Goal: Task Accomplishment & Management: Manage account settings

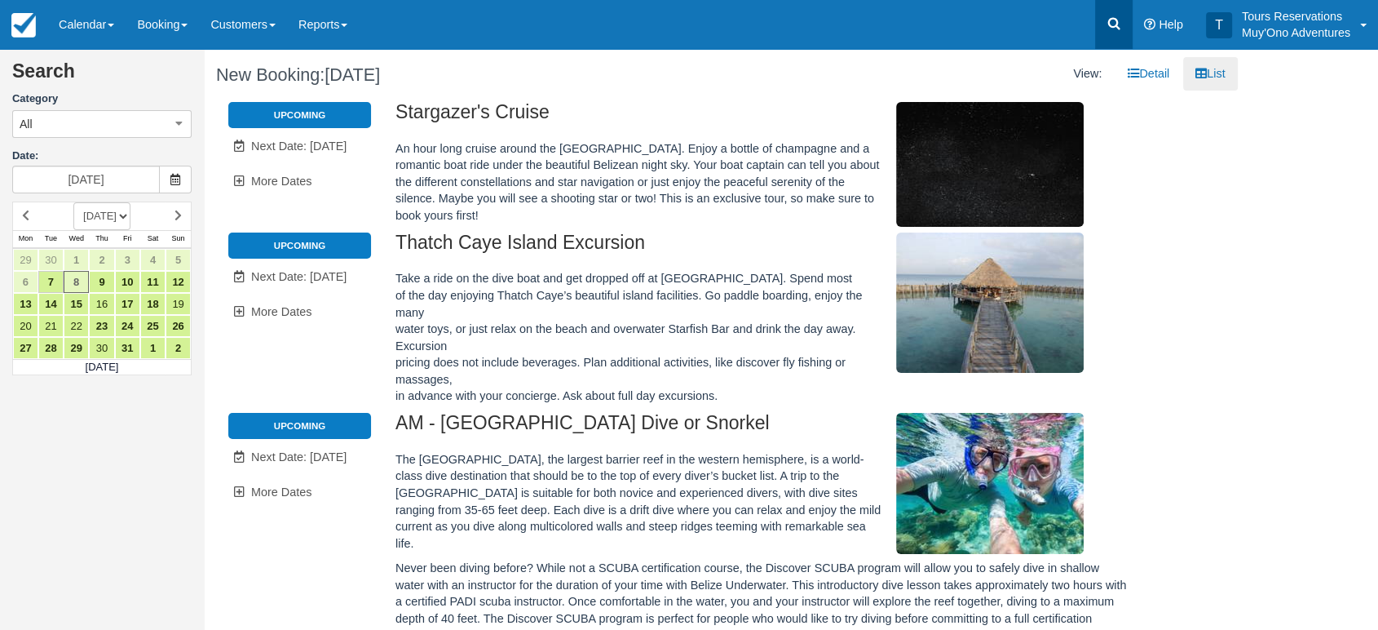
click at [1119, 20] on icon at bounding box center [1114, 23] width 16 height 16
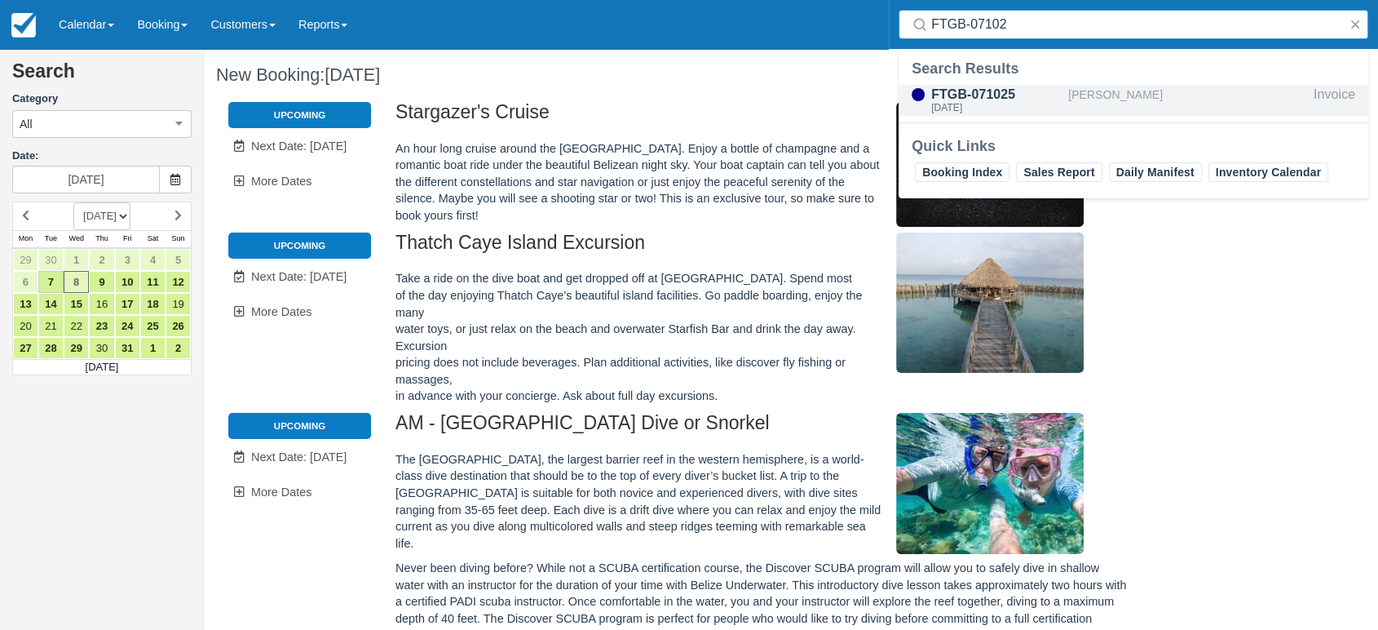
type input "FTGB-07102"
click at [1042, 95] on div "FTGB-071025" at bounding box center [996, 95] width 130 height 20
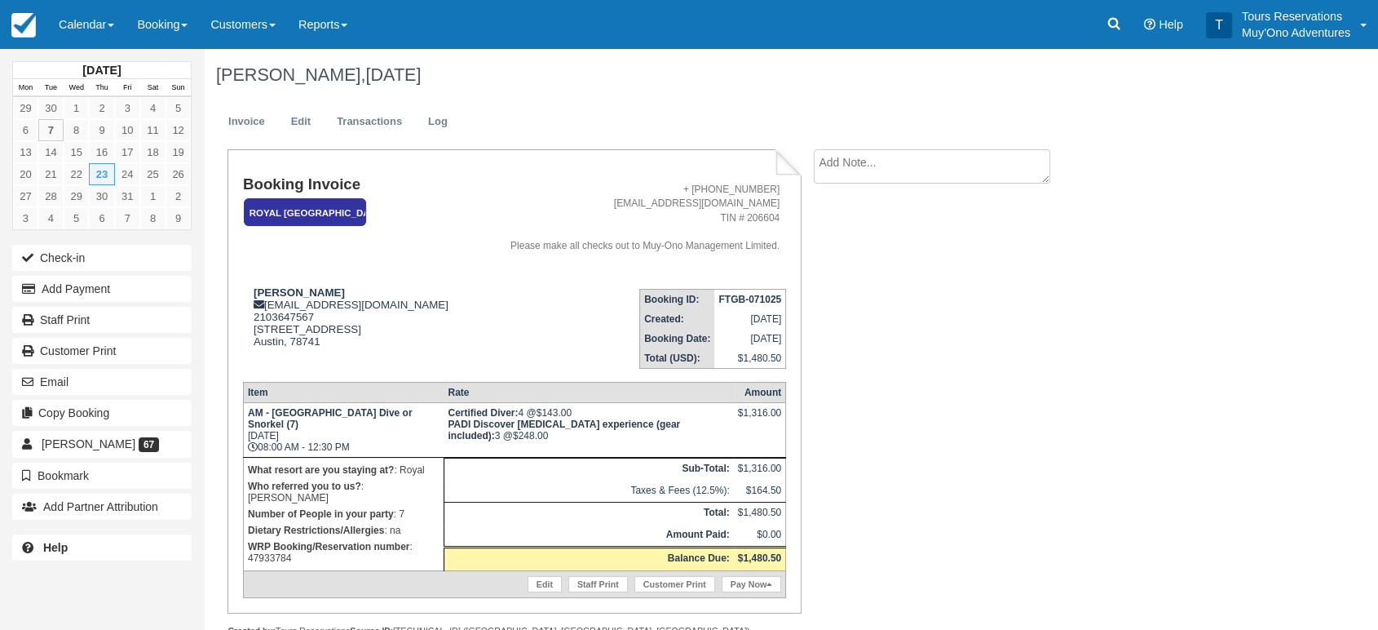
click at [310, 104] on ul "Invoice Edit Transactions Log" at bounding box center [721, 125] width 1010 height 49
click at [301, 116] on link "Edit" at bounding box center [301, 122] width 44 height 32
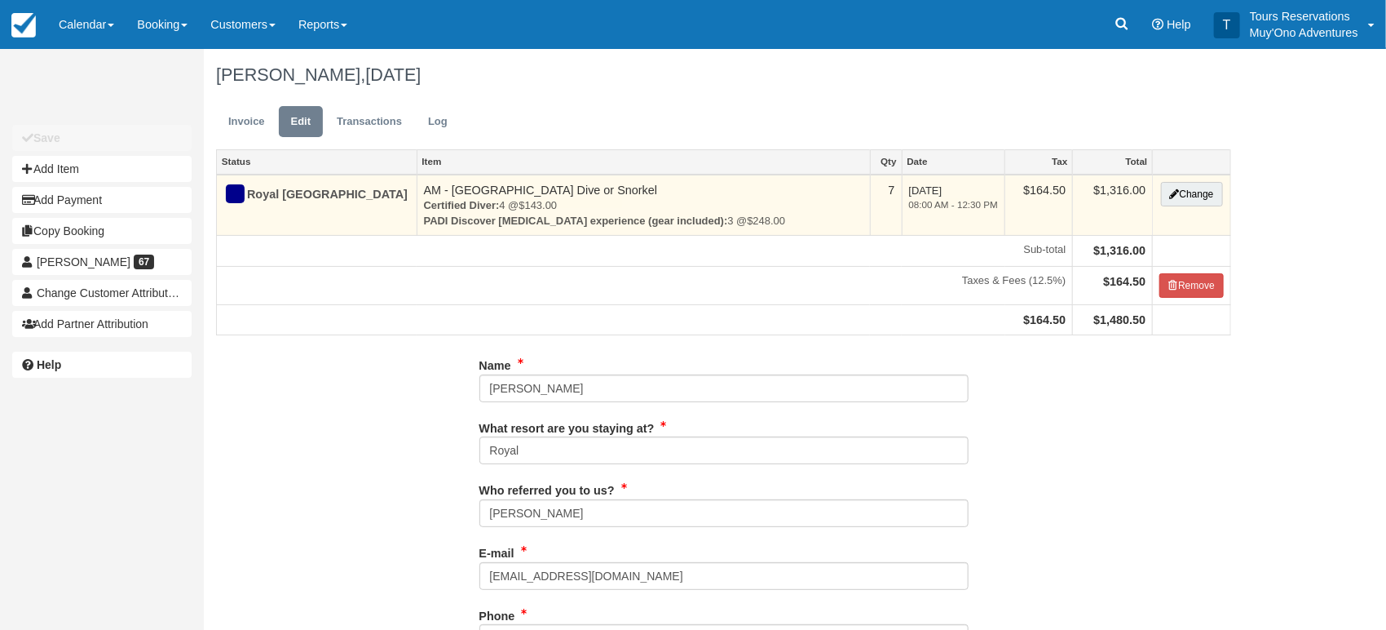
type input "2103647567"
click at [1201, 194] on button "Change" at bounding box center [1192, 194] width 62 height 24
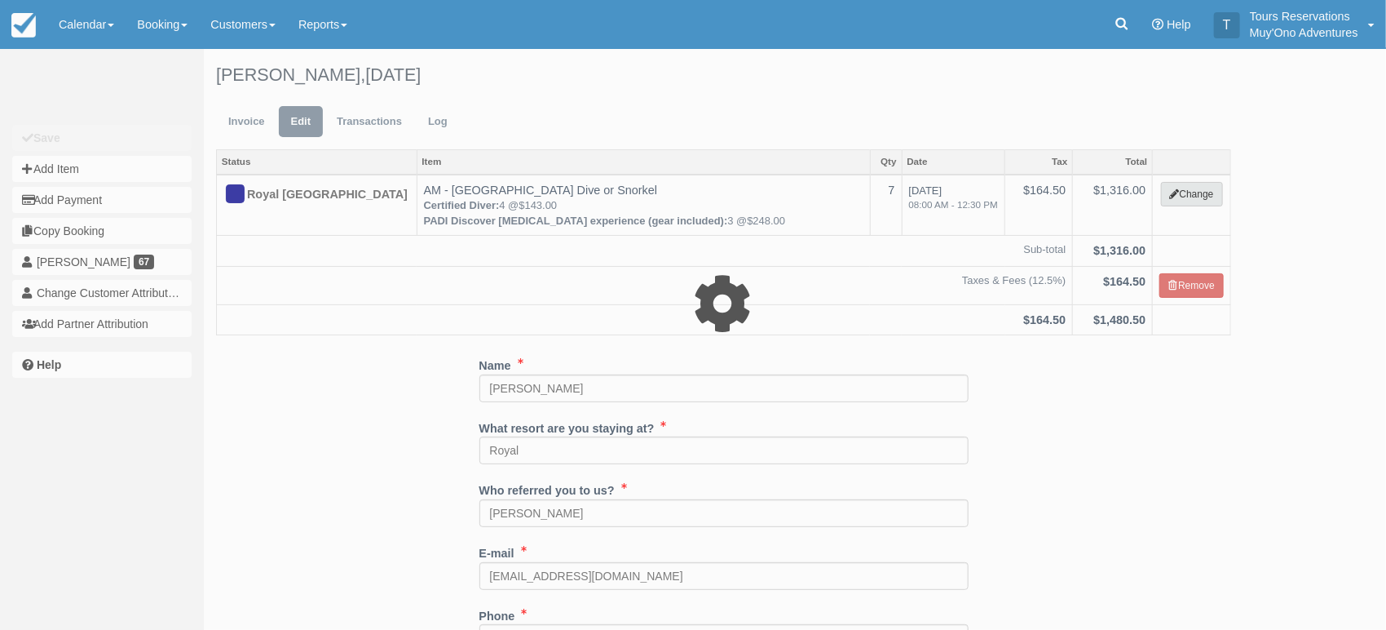
select select "64"
type input "1316.00"
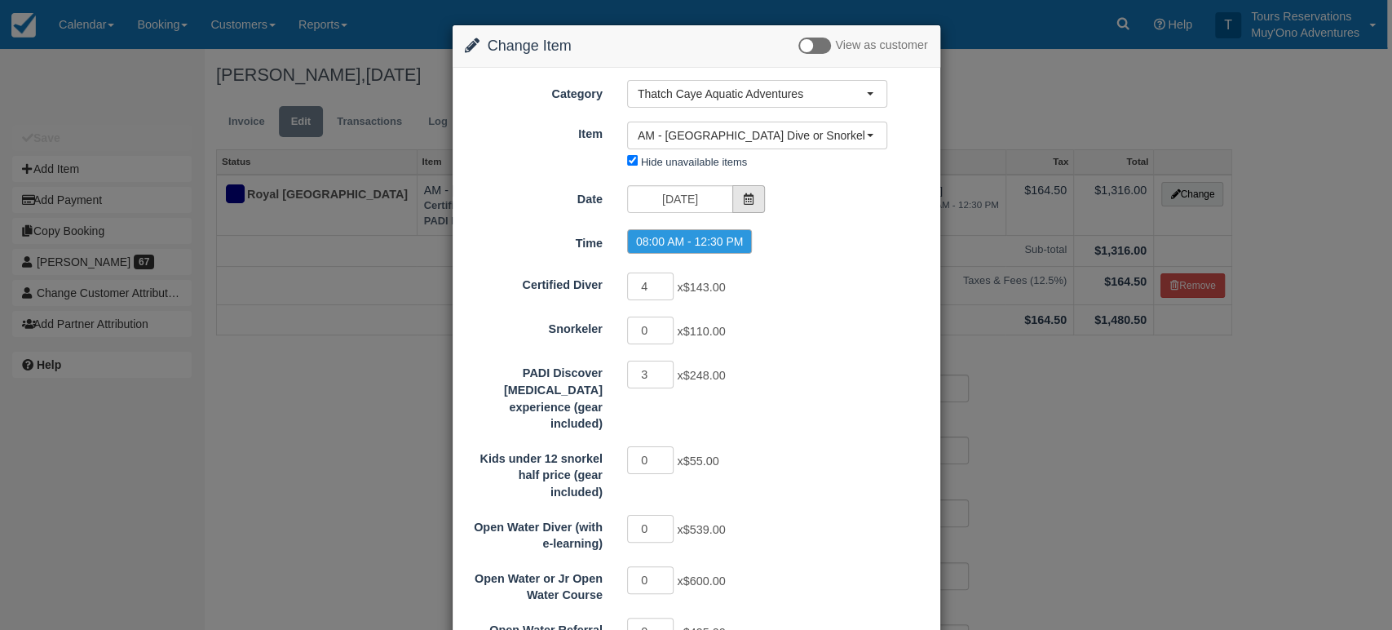
click at [749, 197] on icon at bounding box center [748, 198] width 11 height 11
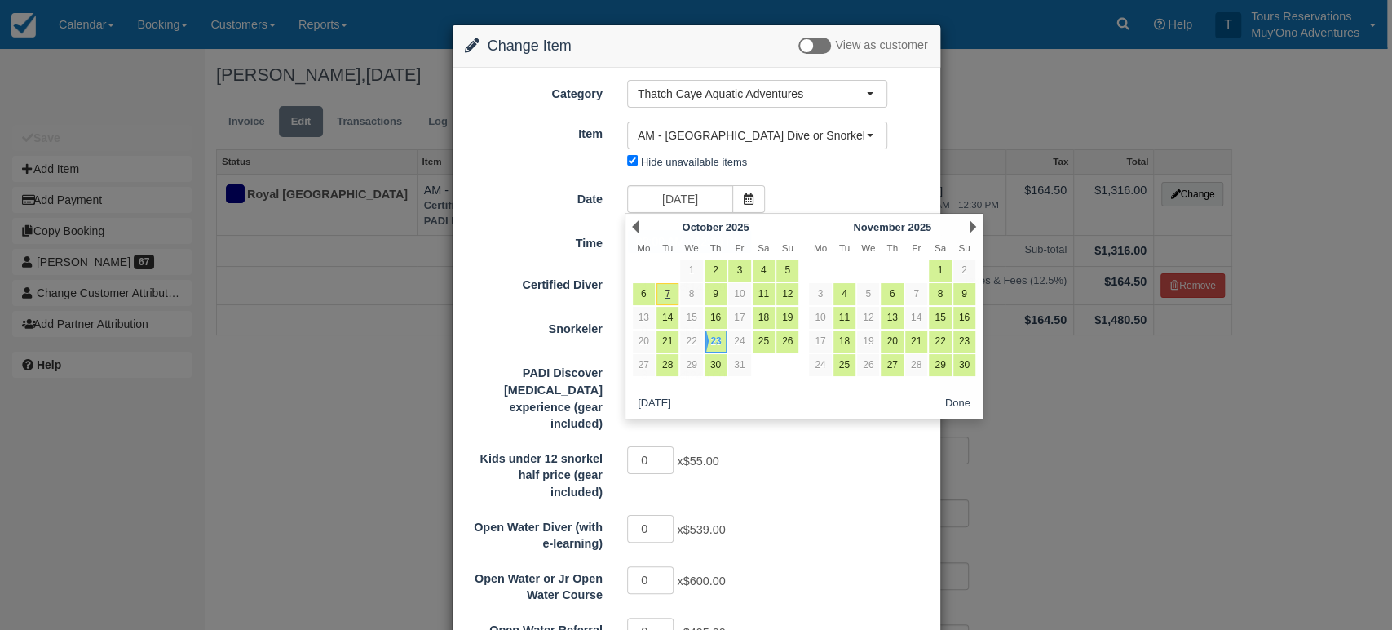
click at [786, 446] on div "0 x $55.00" at bounding box center [757, 462] width 285 height 32
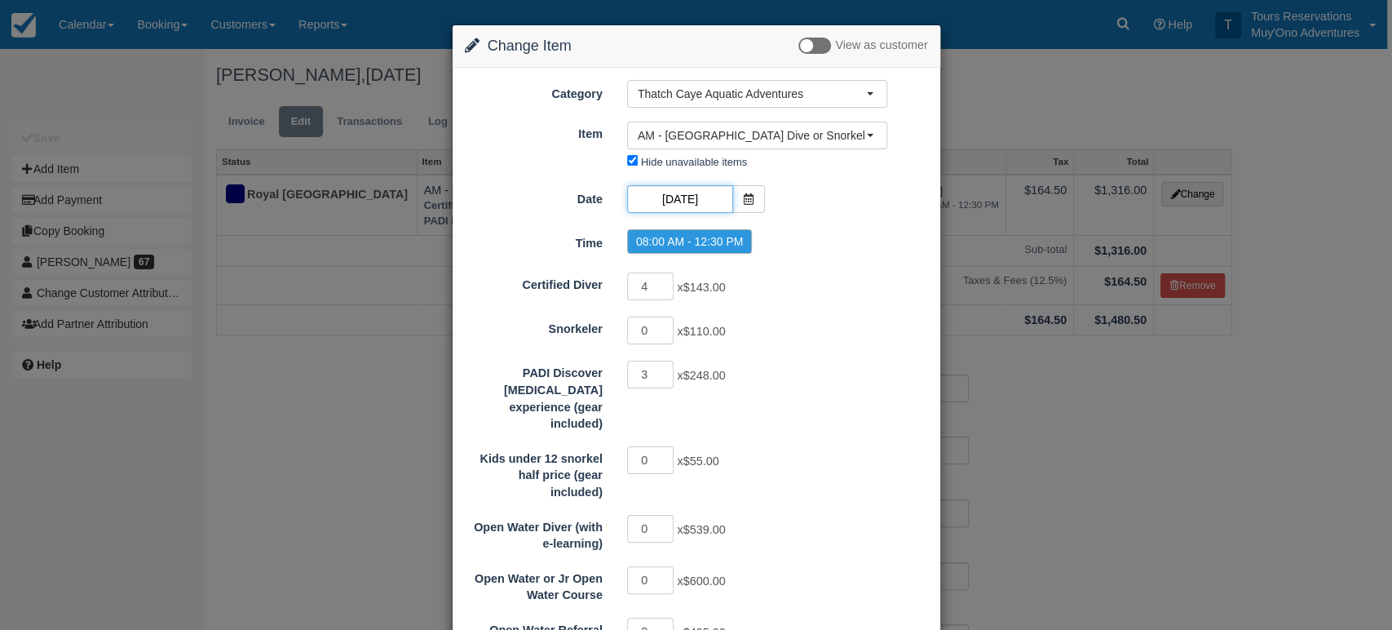
click at [700, 197] on input "10/23/25" at bounding box center [680, 199] width 106 height 28
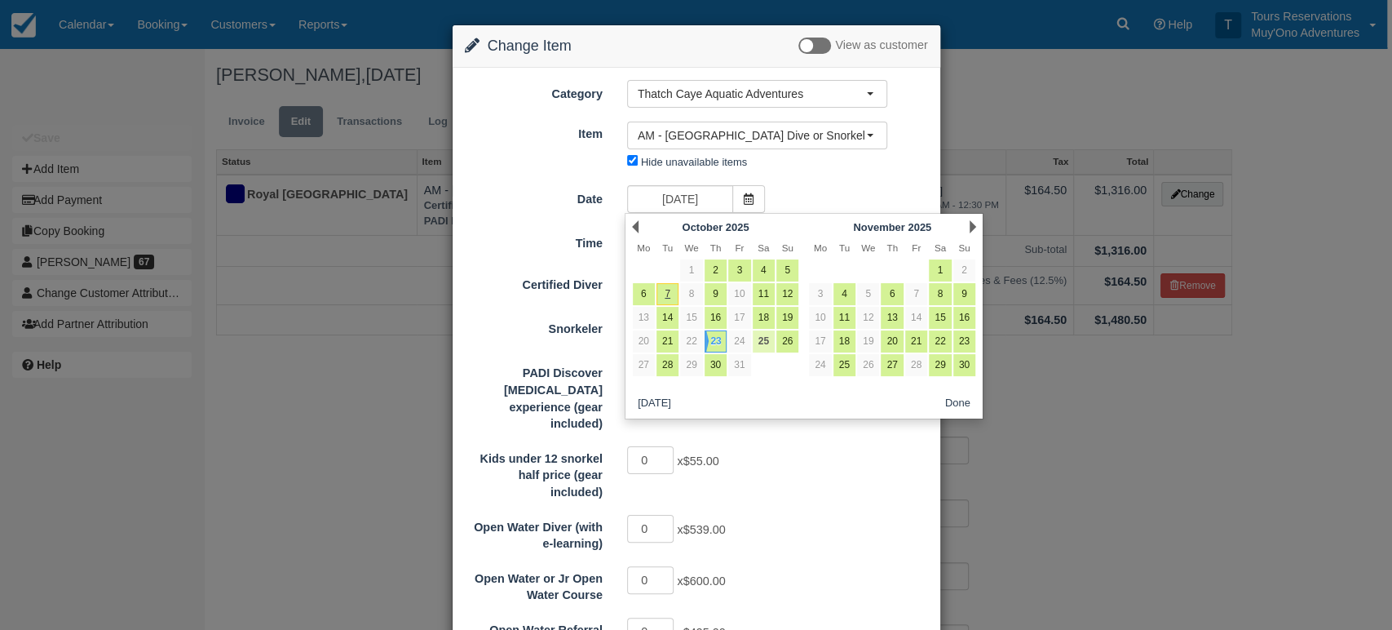
click at [760, 338] on link "25" at bounding box center [764, 341] width 22 height 22
type input "10/25/25"
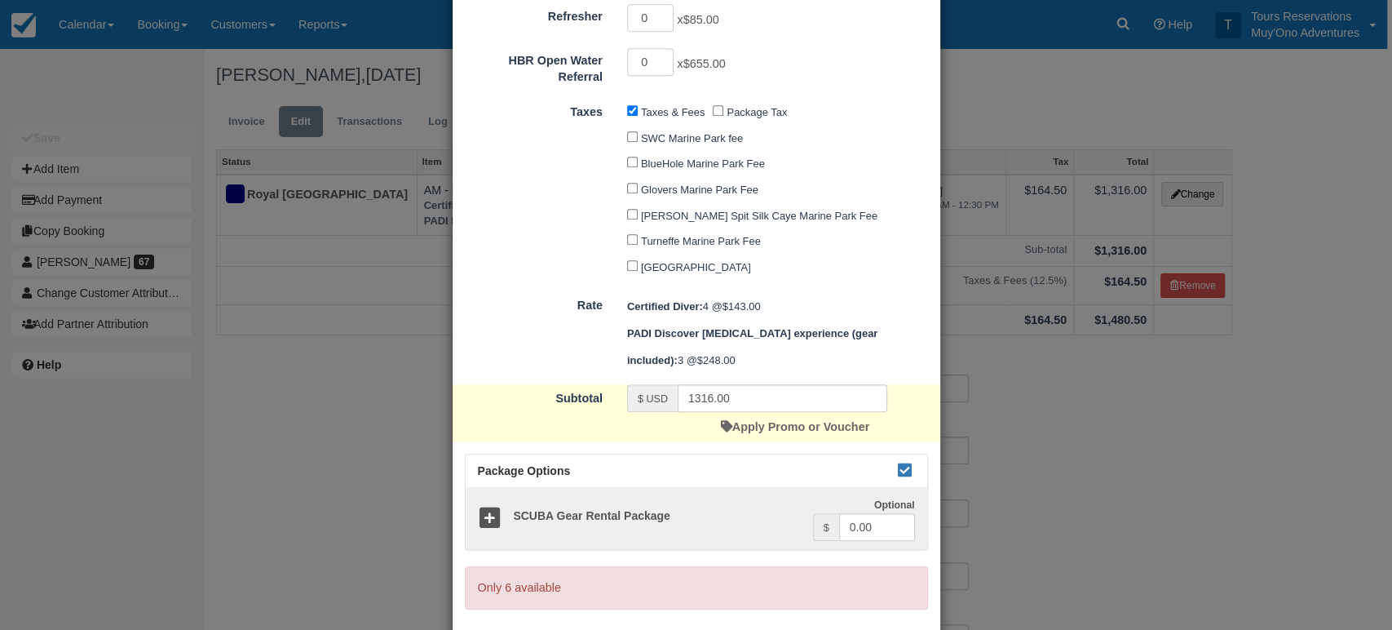
scroll to position [949, 0]
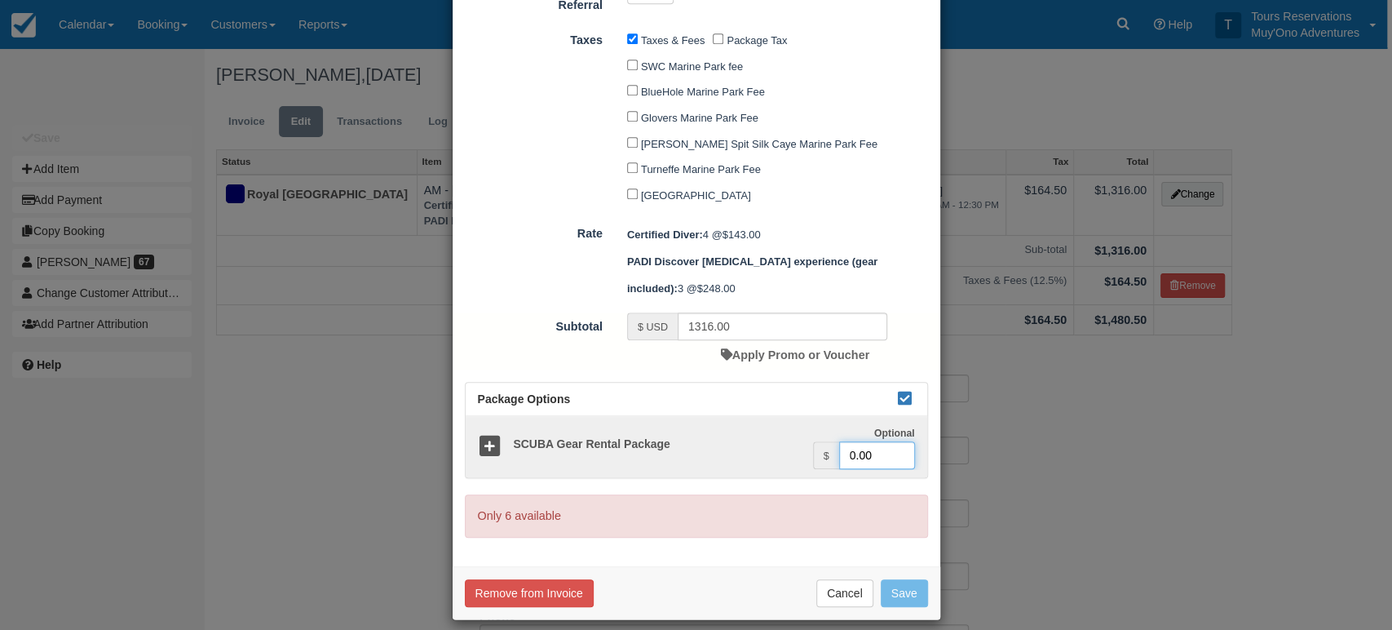
click at [846, 441] on input "0.00" at bounding box center [877, 455] width 76 height 28
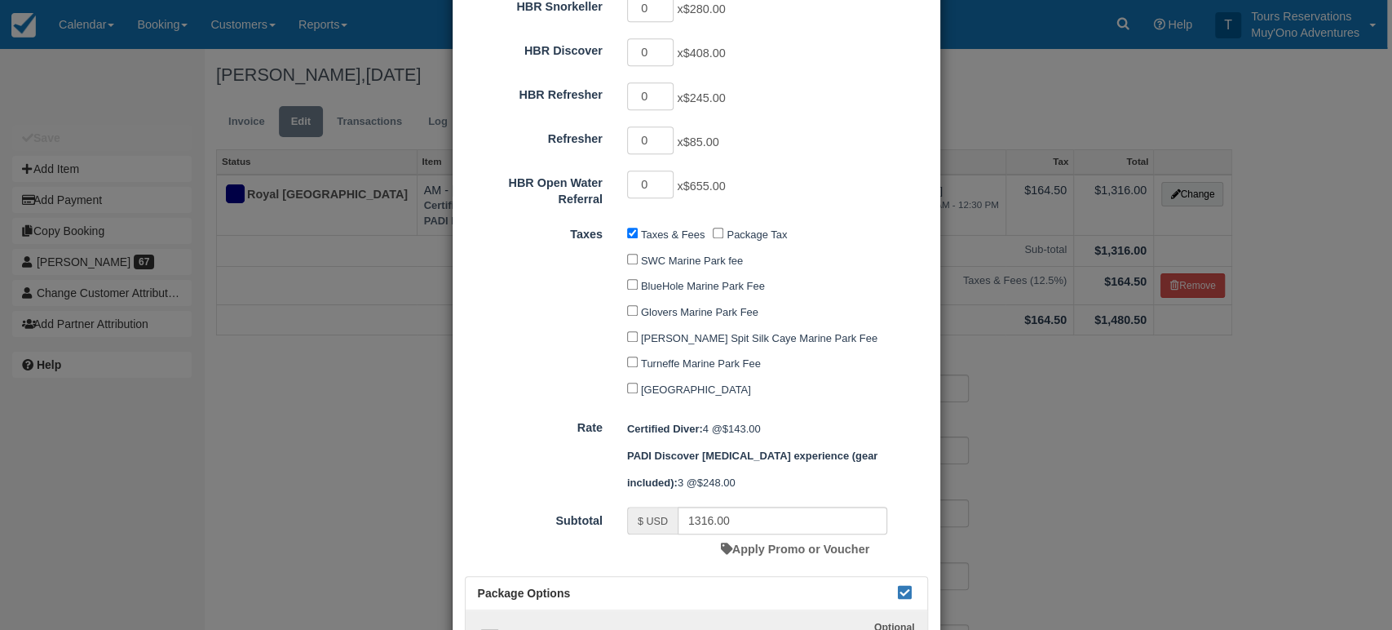
scroll to position [949, 0]
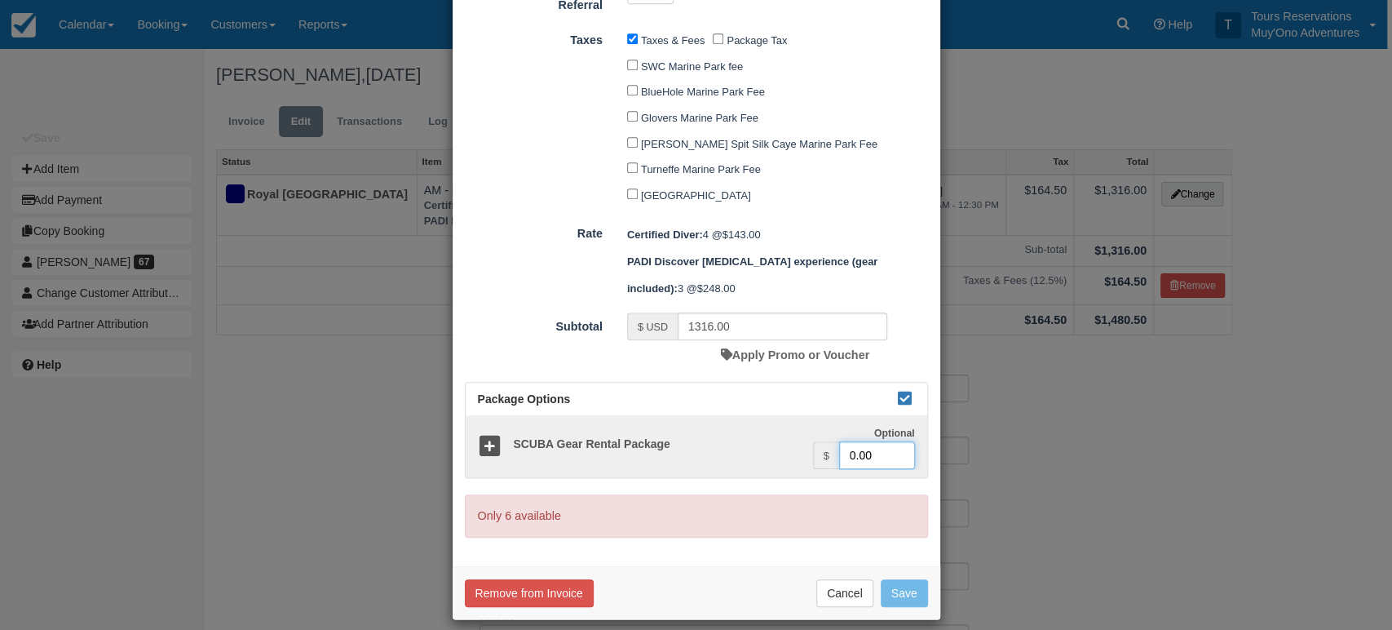
click at [840, 443] on input "0.00" at bounding box center [877, 455] width 76 height 28
type input "160.00"
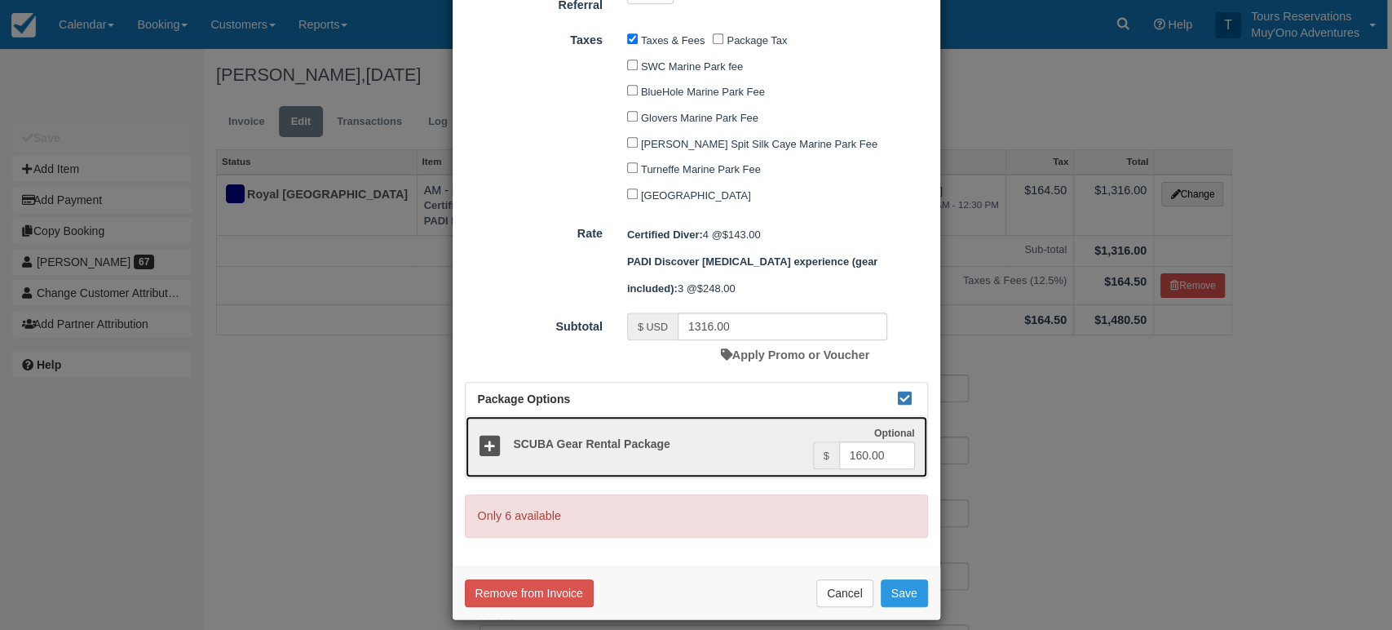
click at [484, 435] on icon at bounding box center [490, 447] width 24 height 24
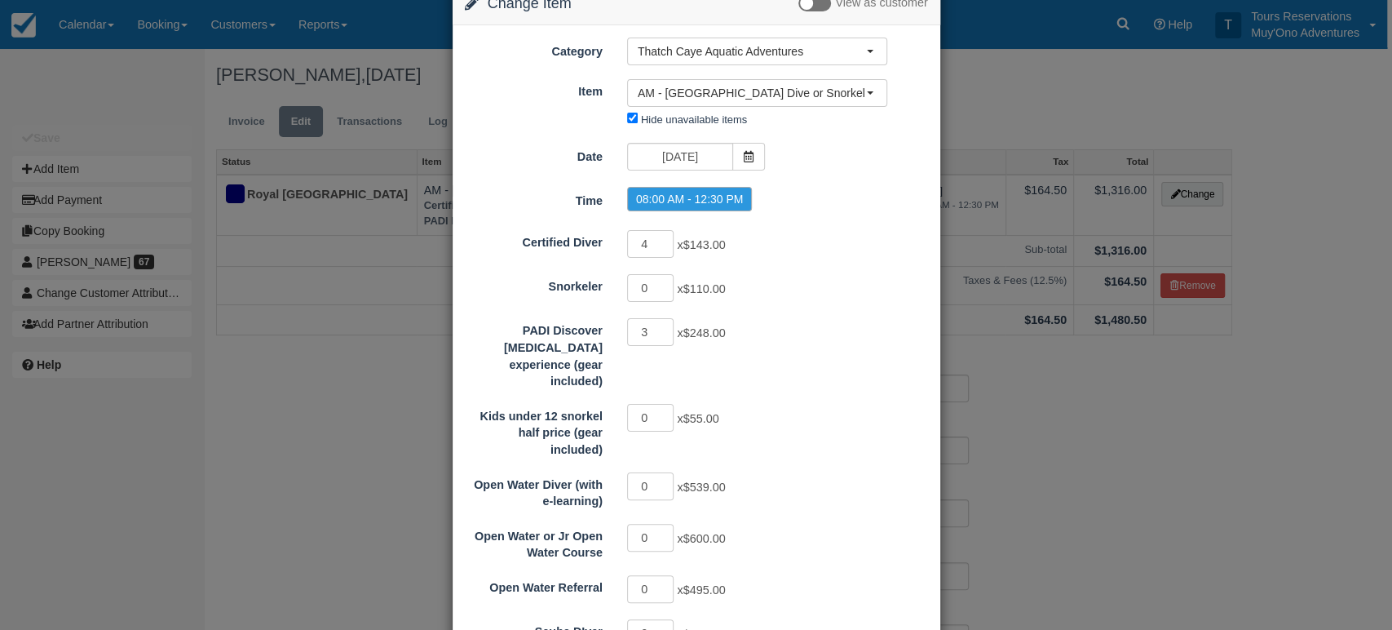
scroll to position [0, 0]
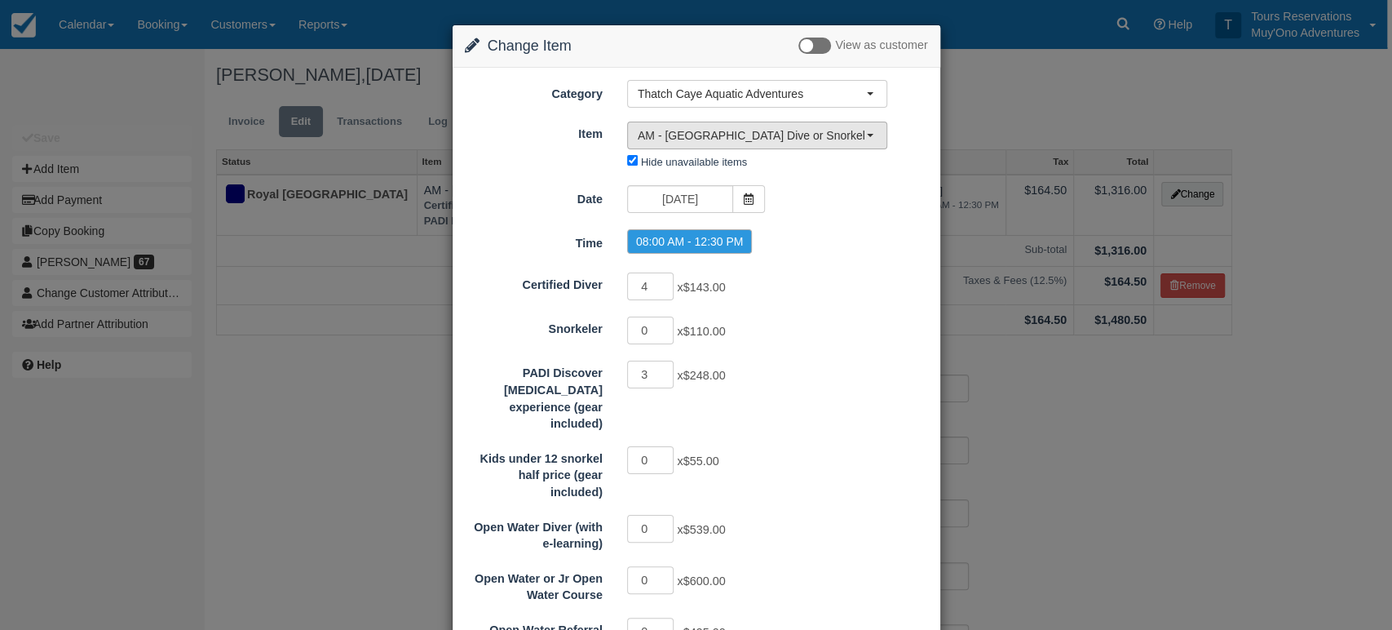
click at [814, 130] on span "AM - Belize Barrier Reef Dive or Snorkel" at bounding box center [752, 135] width 228 height 16
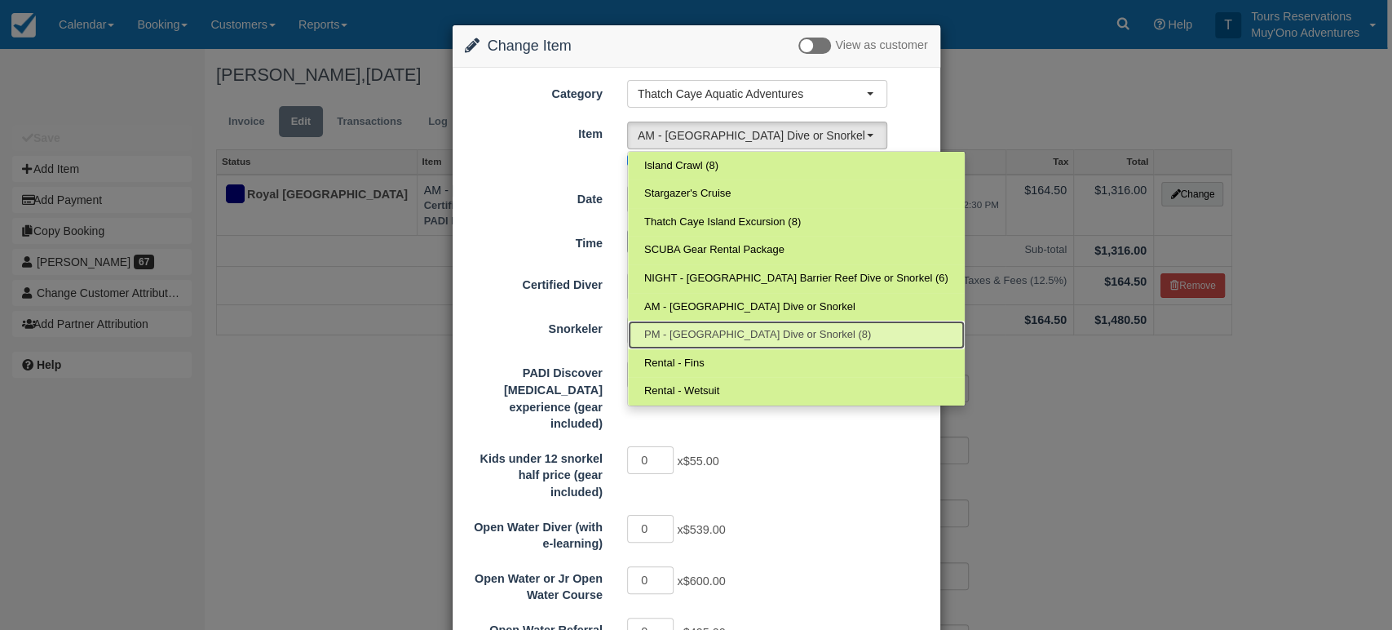
click at [763, 331] on span "PM - Belize Barrier Reef Dive or Snorkel (8)" at bounding box center [757, 334] width 227 height 15
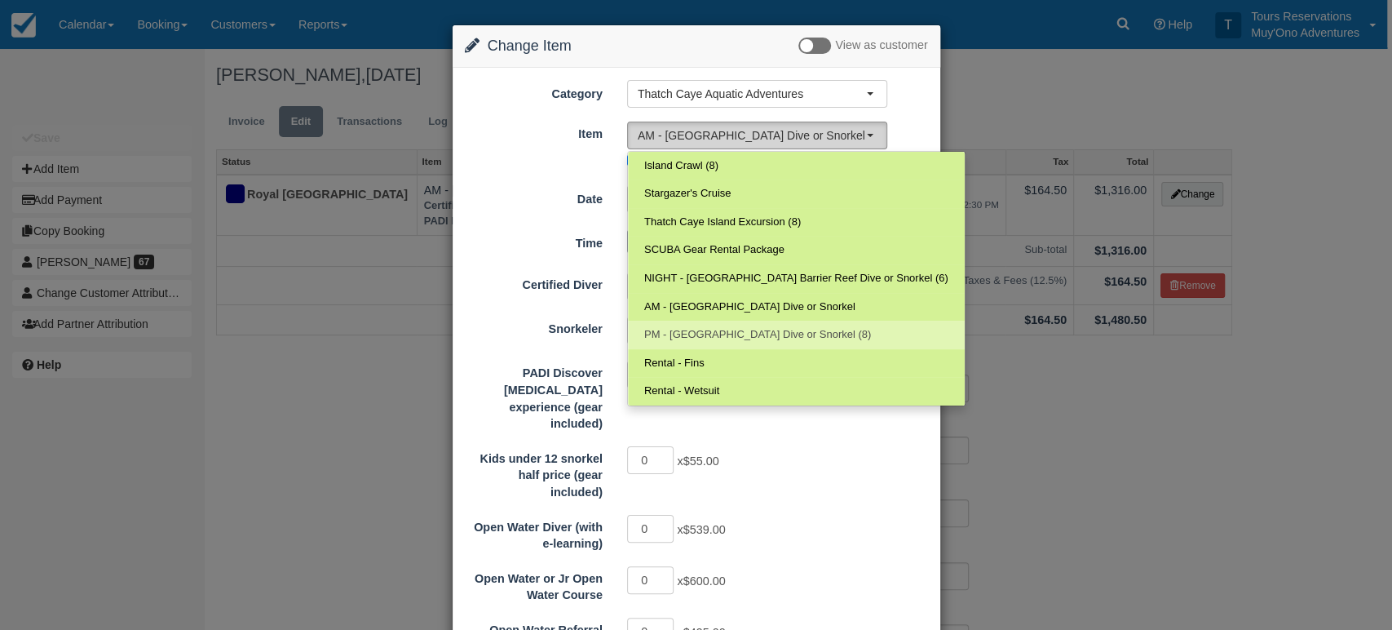
select select "295"
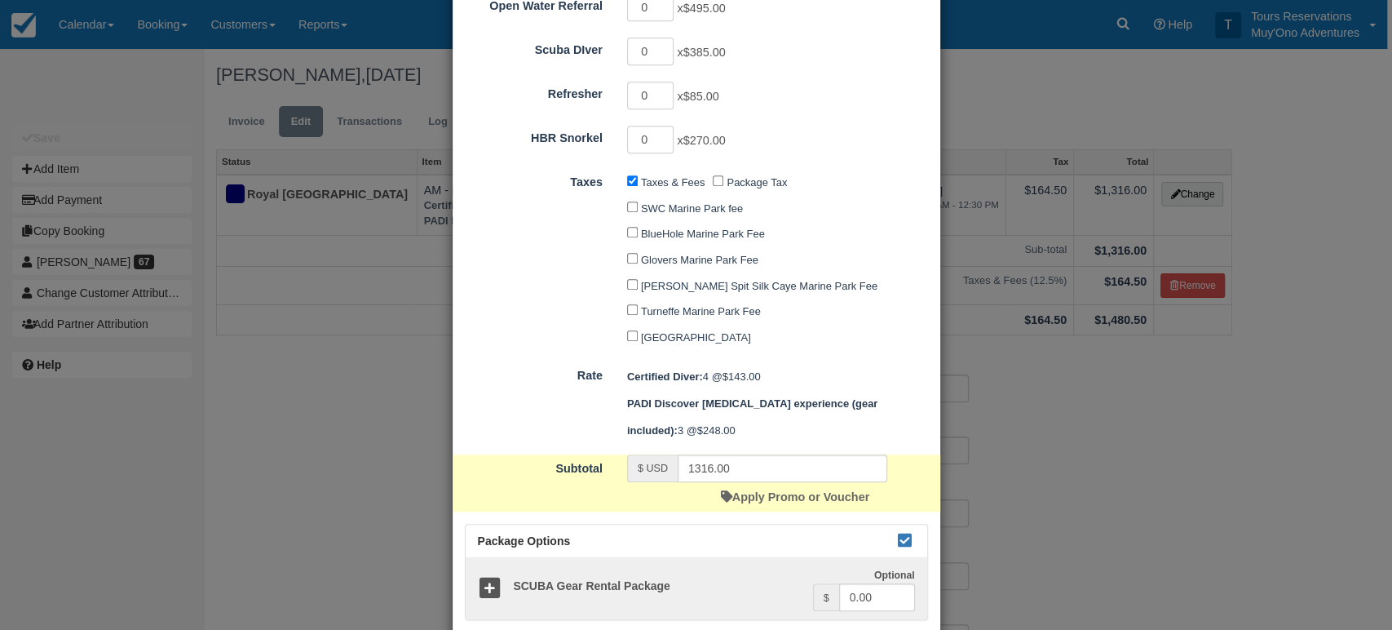
scroll to position [707, 0]
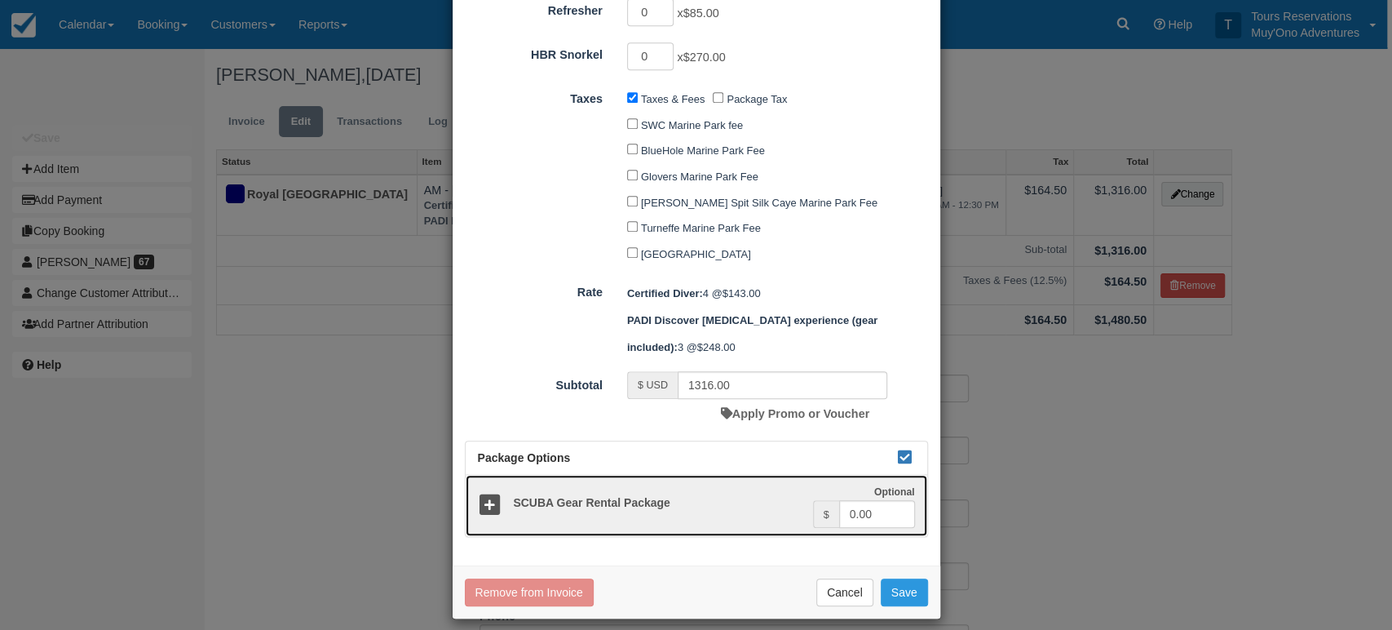
click at [488, 493] on icon at bounding box center [490, 505] width 24 height 24
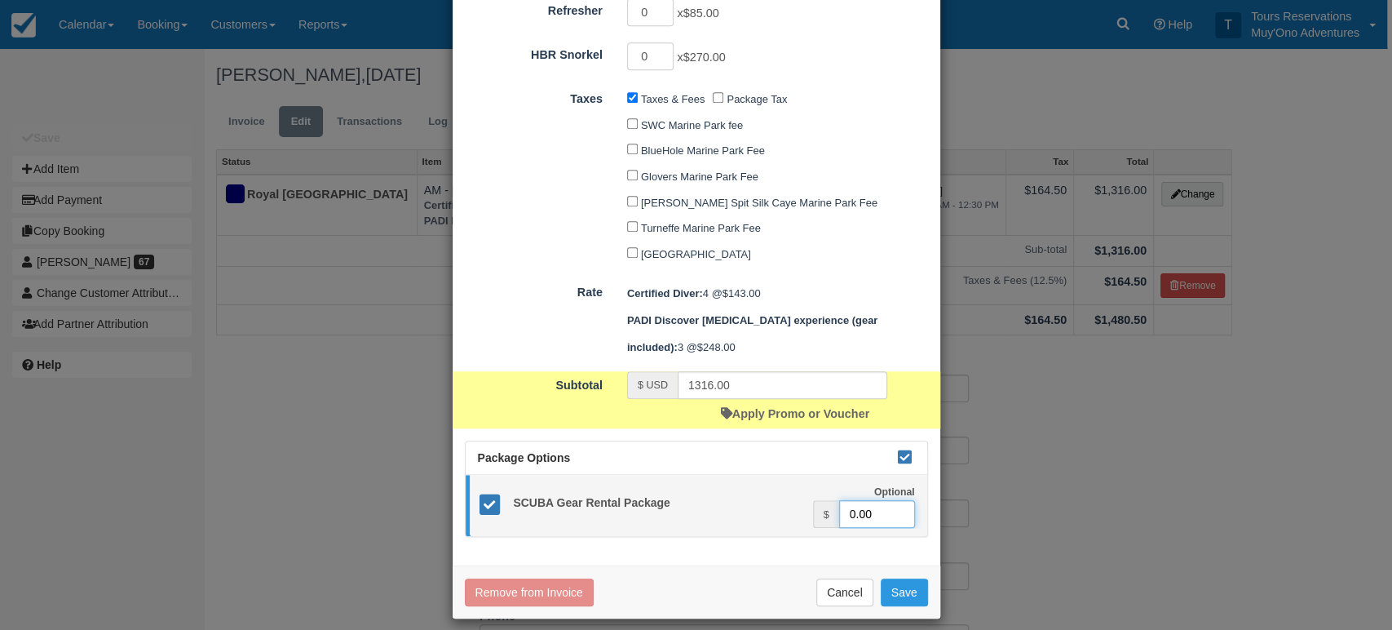
click at [842, 502] on input "0.00" at bounding box center [877, 514] width 76 height 28
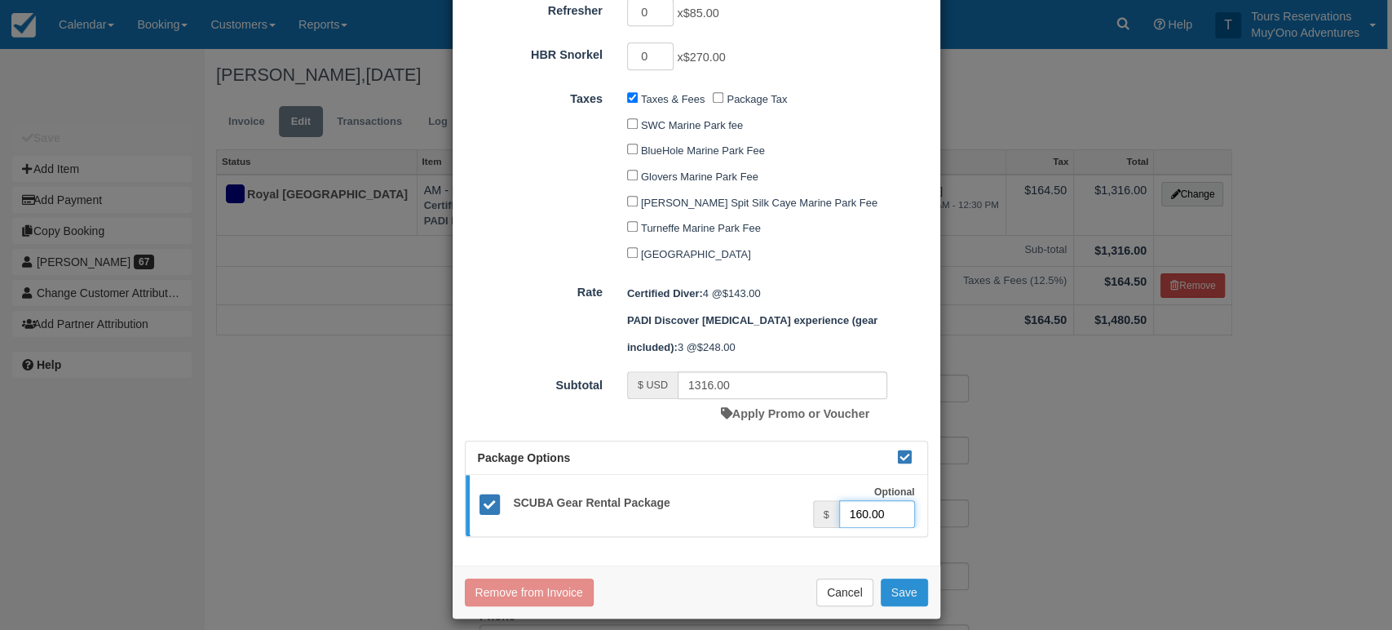
type input "160.00"
click at [905, 578] on button "Save" at bounding box center [904, 592] width 47 height 28
checkbox input "false"
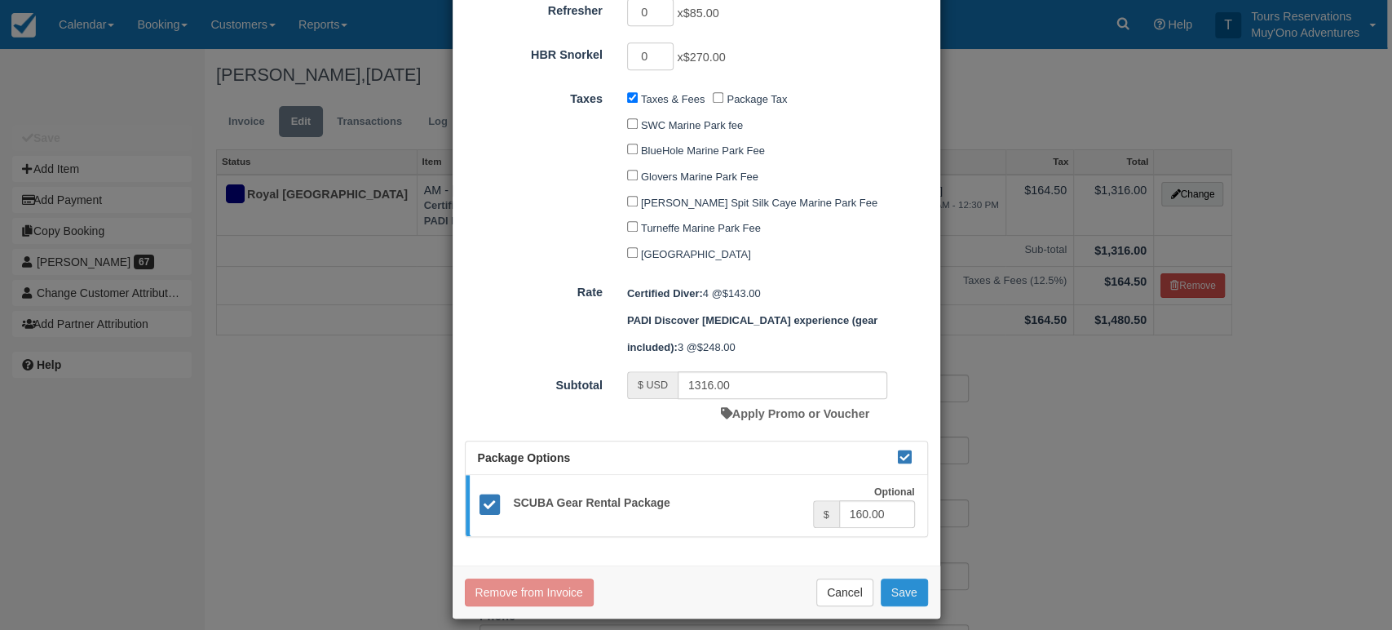
checkbox input "false"
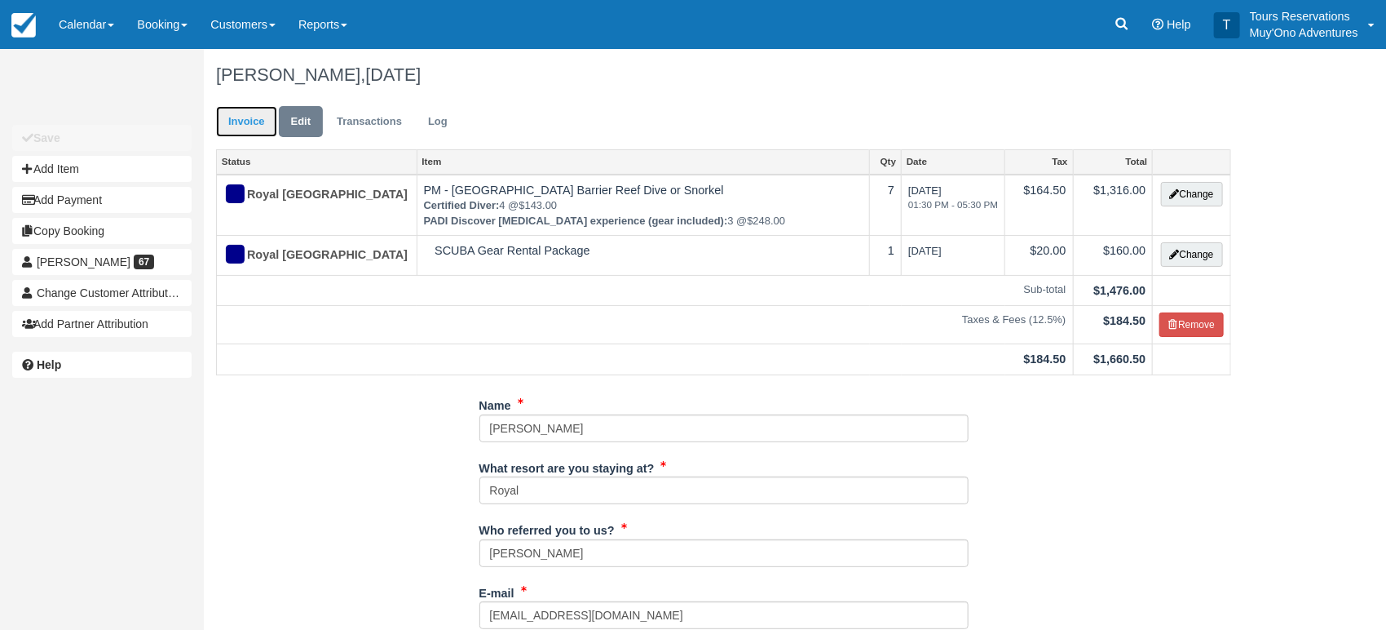
click at [234, 109] on link "Invoice" at bounding box center [246, 122] width 61 height 32
